Goal: Transaction & Acquisition: Purchase product/service

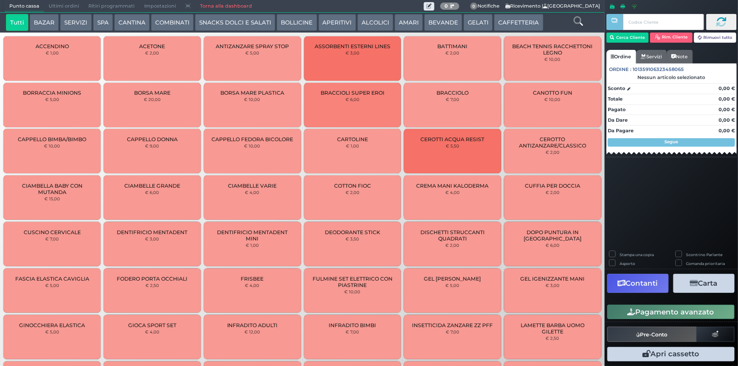
click at [580, 23] on icon at bounding box center [578, 20] width 9 height 9
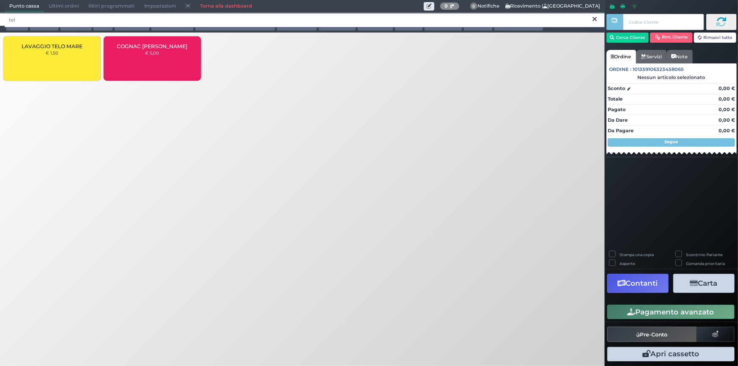
type input "tel"
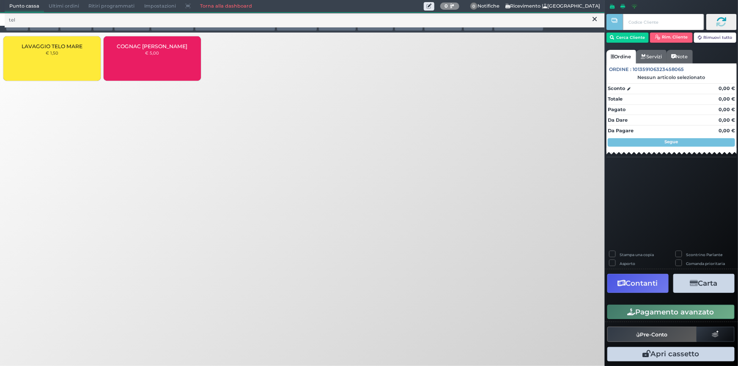
click at [62, 58] on div "LAVAGGIO TELO MARE € 1,50" at bounding box center [51, 58] width 97 height 44
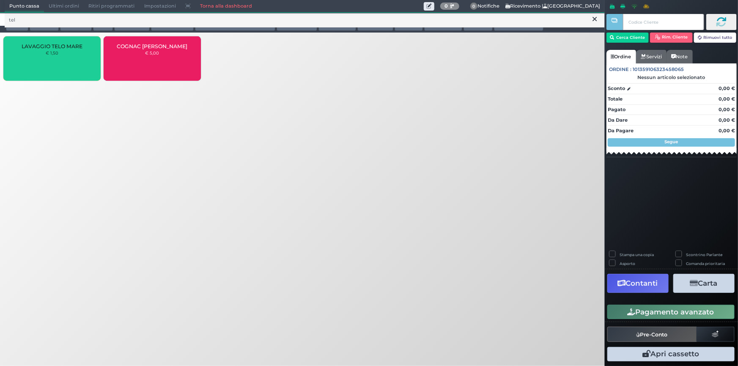
click at [62, 58] on div "LAVAGGIO TELO MARE € 1,50" at bounding box center [51, 58] width 97 height 44
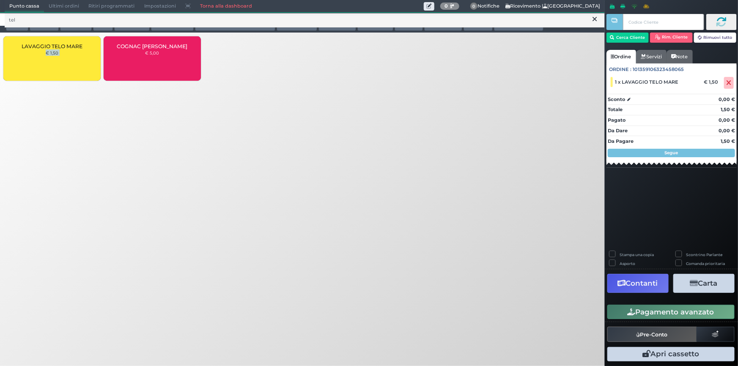
click at [62, 58] on div "LAVAGGIO TELO MARE € 1,50" at bounding box center [51, 58] width 97 height 44
click at [673, 313] on button "Pagamento avanzato" at bounding box center [671, 312] width 127 height 14
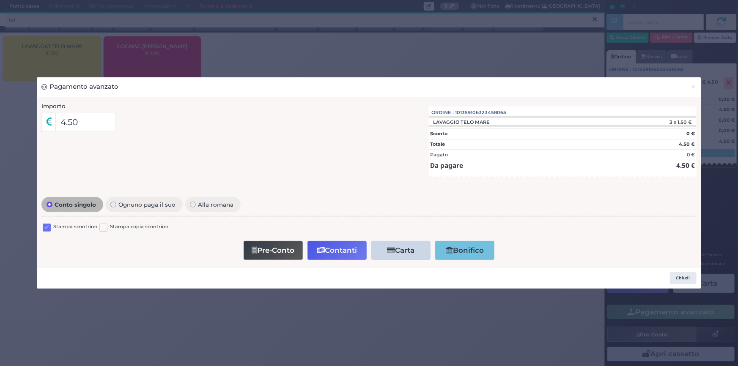
click at [46, 229] on label at bounding box center [47, 228] width 8 height 8
click at [0, 0] on input "checkbox" at bounding box center [0, 0] width 0 height 0
click at [326, 249] on button "Contanti" at bounding box center [337, 250] width 59 height 19
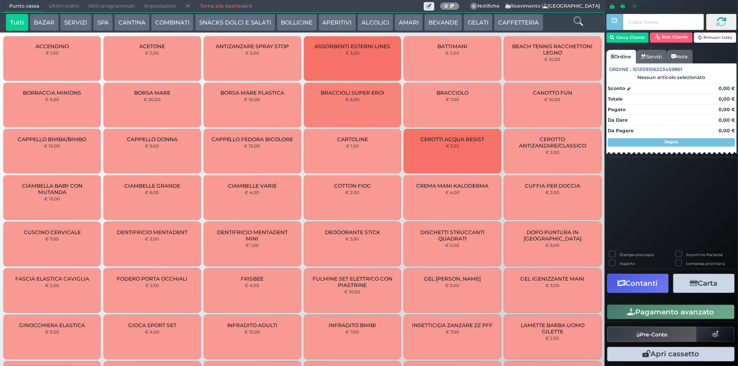
click at [52, 4] on span "Ultimi ordini" at bounding box center [64, 6] width 40 height 12
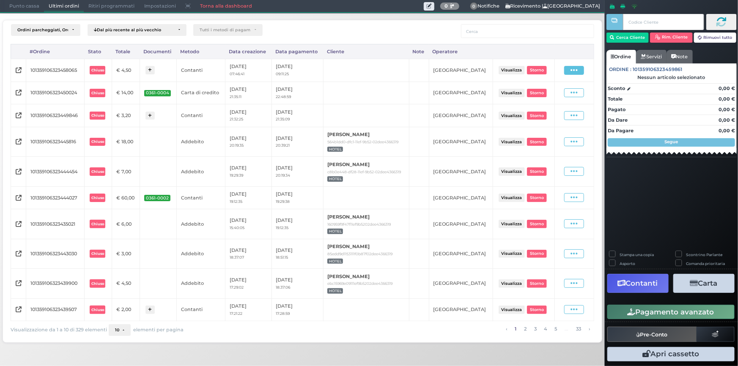
click at [581, 71] on span at bounding box center [574, 70] width 20 height 9
click at [549, 91] on span "Ristampa Pre-Conto" at bounding box center [556, 95] width 35 height 14
